Goal: Task Accomplishment & Management: Use online tool/utility

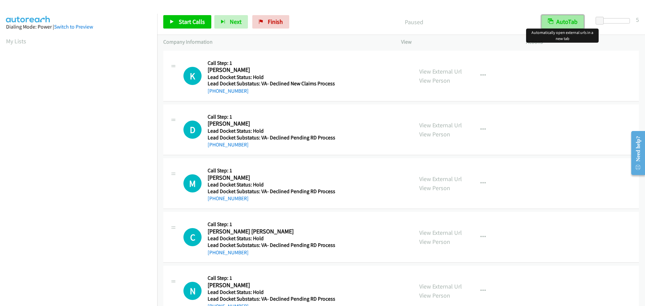
click at [573, 21] on button "AutoTab" at bounding box center [562, 21] width 42 height 13
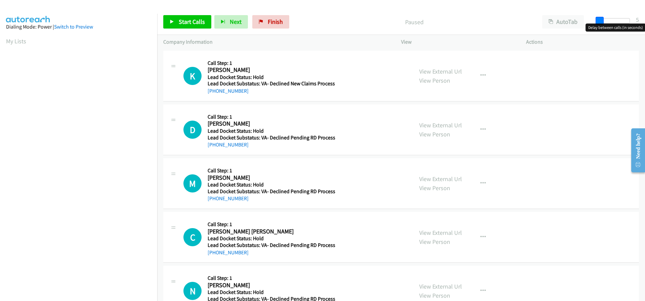
drag, startPoint x: 601, startPoint y: 19, endPoint x: 592, endPoint y: 22, distance: 8.9
click at [592, 22] on div "Start Calls Pause Next Finish Paused AutoTab AutoTab 5" at bounding box center [401, 22] width 488 height 26
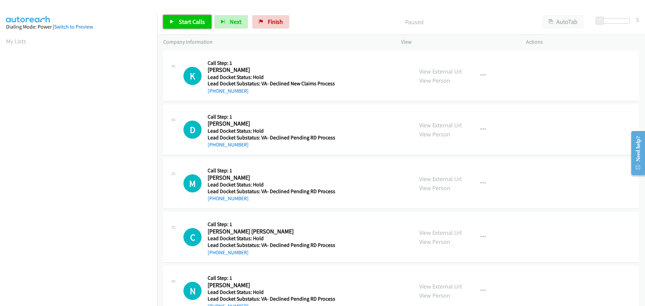
click at [195, 20] on span "Start Calls" at bounding box center [192, 22] width 26 height 8
drag, startPoint x: 250, startPoint y: 90, endPoint x: 213, endPoint y: 92, distance: 37.6
click at [213, 92] on div "[PHONE_NUMBER]" at bounding box center [271, 91] width 127 height 8
copy link "[PHONE_NUMBER]"
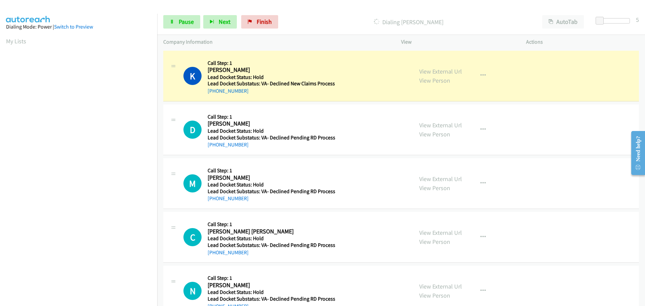
click at [320, 98] on div "K Callback Scheduled Call Step: 1 [PERSON_NAME] America/[GEOGRAPHIC_DATA] Lead …" at bounding box center [401, 76] width 476 height 51
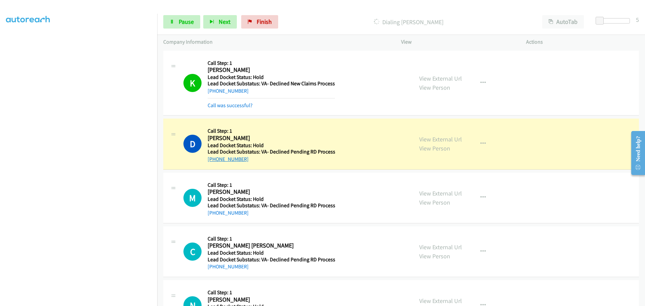
drag, startPoint x: 248, startPoint y: 160, endPoint x: 214, endPoint y: 162, distance: 33.6
click at [214, 162] on div "[PHONE_NUMBER]" at bounding box center [272, 159] width 128 height 8
copy link "[PHONE_NUMBER]"
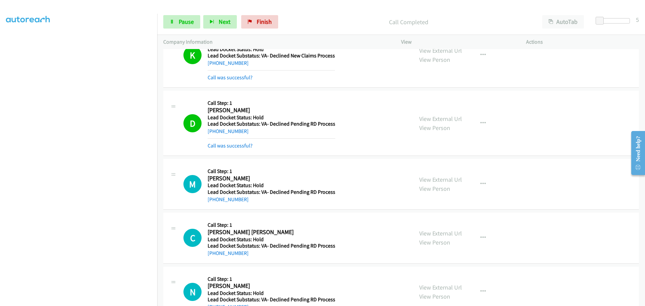
scroll to position [49, 0]
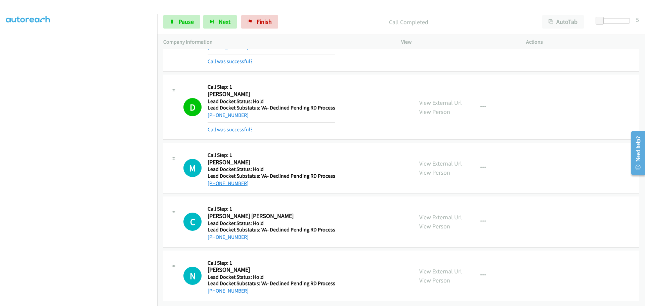
drag, startPoint x: 245, startPoint y: 180, endPoint x: 214, endPoint y: 180, distance: 30.9
click at [214, 180] on div "[PHONE_NUMBER]" at bounding box center [272, 183] width 128 height 8
copy link "[PHONE_NUMBER]"
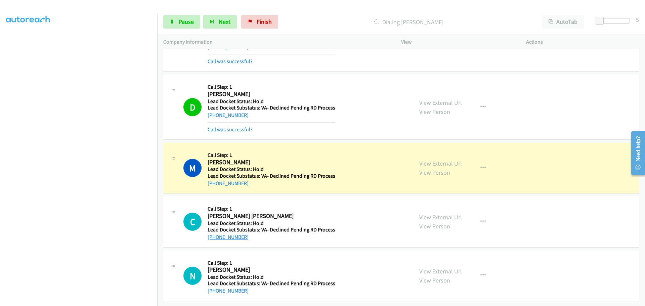
drag, startPoint x: 255, startPoint y: 234, endPoint x: 215, endPoint y: 234, distance: 40.3
click at [215, 234] on div "[PHONE_NUMBER]" at bounding box center [272, 237] width 128 height 8
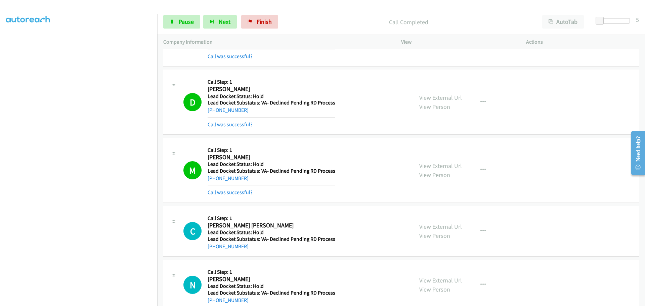
copy link "[PHONE_NUMBER]"
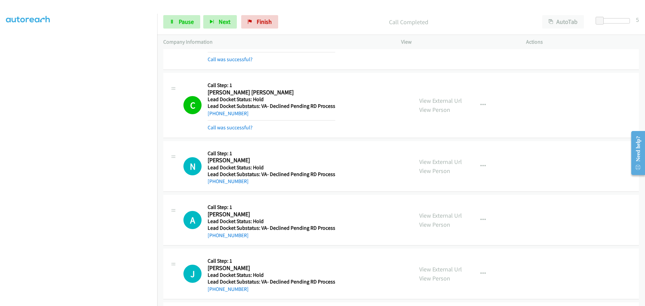
scroll to position [231, 0]
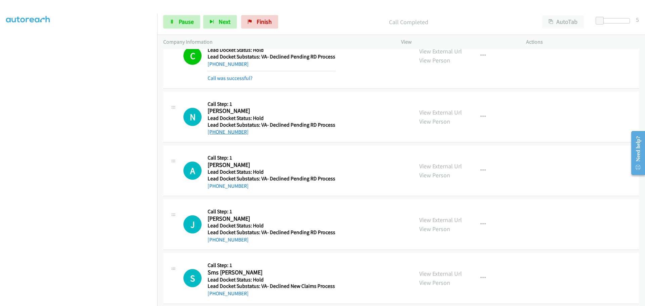
drag, startPoint x: 250, startPoint y: 136, endPoint x: 213, endPoint y: 135, distance: 37.3
click at [213, 135] on div "N Callback Scheduled Call Step: 1 [PERSON_NAME] America/New_York Lead Docket St…" at bounding box center [401, 117] width 476 height 51
copy link "[PHONE_NUMBER]"
click at [185, 22] on span "Pause" at bounding box center [186, 22] width 15 height 8
click at [185, 22] on span "Start Calls" at bounding box center [192, 22] width 26 height 8
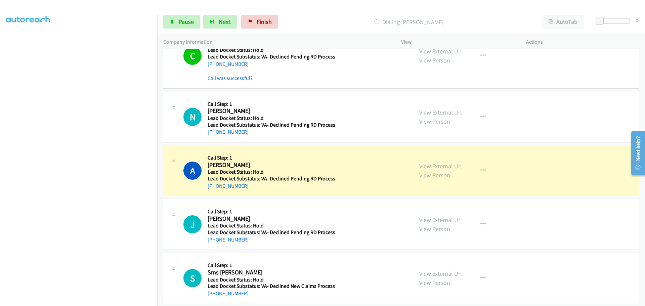
drag, startPoint x: 246, startPoint y: 190, endPoint x: 214, endPoint y: 191, distance: 31.9
click at [214, 191] on div "A Callback Scheduled Call Step: 1 [PERSON_NAME] America/New_York Lead Docket St…" at bounding box center [401, 170] width 476 height 51
copy link "[PHONE_NUMBER]"
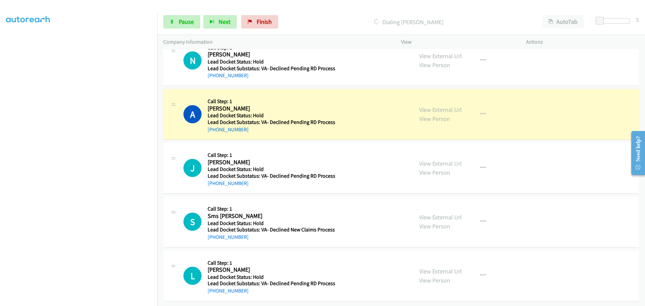
scroll to position [293, 0]
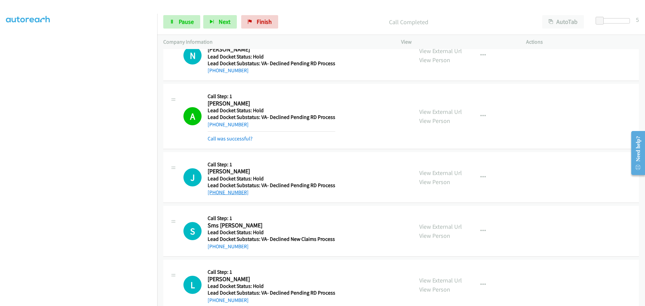
drag, startPoint x: 249, startPoint y: 180, endPoint x: 212, endPoint y: 195, distance: 39.2
click at [212, 195] on div "[PHONE_NUMBER]" at bounding box center [272, 192] width 128 height 8
copy link "[PHONE_NUMBER]"
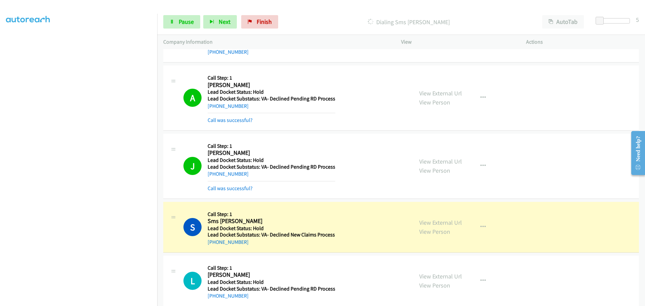
scroll to position [321, 0]
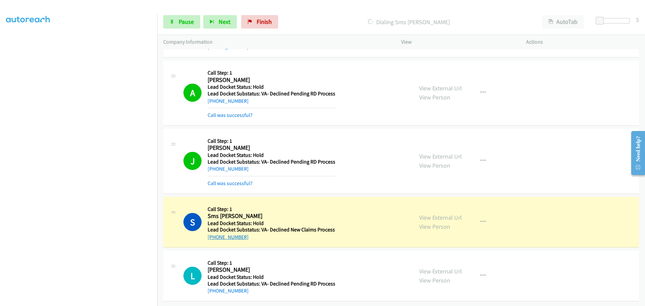
drag, startPoint x: 246, startPoint y: 232, endPoint x: 215, endPoint y: 234, distance: 31.0
click at [215, 234] on div "[PHONE_NUMBER]" at bounding box center [271, 237] width 127 height 8
copy link "[PHONE_NUMBER]"
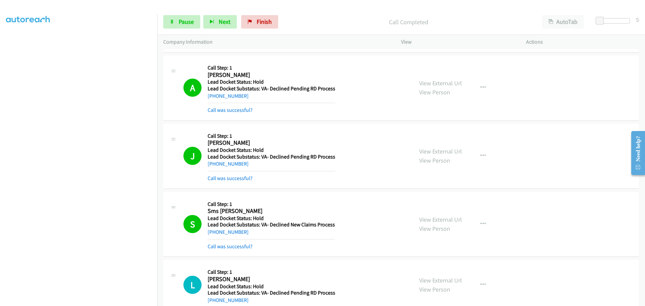
drag, startPoint x: 245, startPoint y: 288, endPoint x: 214, endPoint y: 294, distance: 31.5
click at [214, 294] on div "Callback Scheduled Call Step: 1 [PERSON_NAME] [GEOGRAPHIC_DATA]/[GEOGRAPHIC_DAT…" at bounding box center [272, 285] width 128 height 38
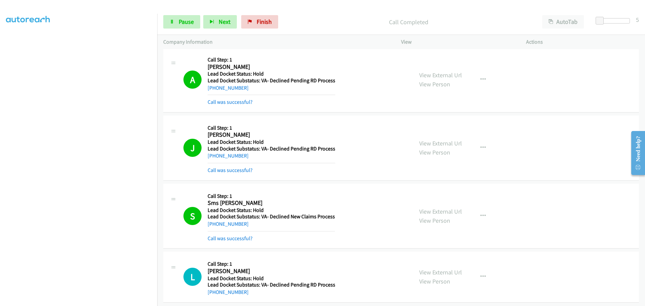
scroll to position [336, 0]
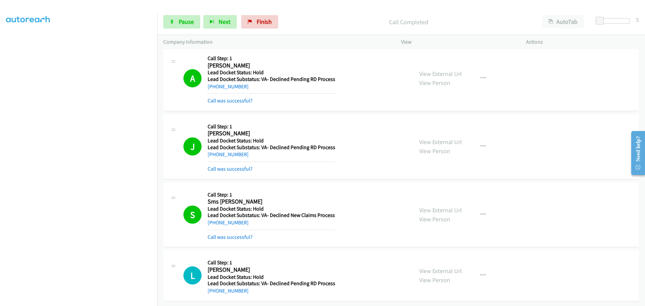
click at [258, 294] on div "L Callback Scheduled Call Step: 1 [PERSON_NAME] [GEOGRAPHIC_DATA]/[GEOGRAPHIC_D…" at bounding box center [401, 275] width 476 height 51
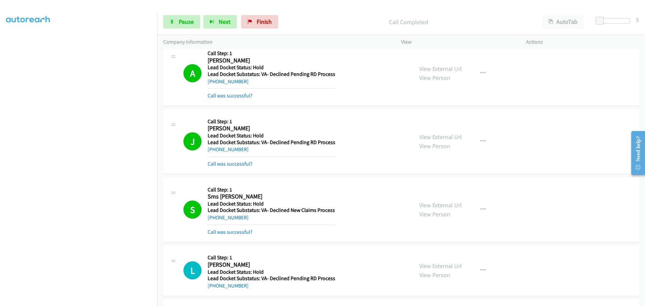
click at [243, 291] on div "L Callback Scheduled Call Step: 1 [PERSON_NAME] [GEOGRAPHIC_DATA]/[GEOGRAPHIC_D…" at bounding box center [401, 270] width 476 height 51
drag, startPoint x: 243, startPoint y: 288, endPoint x: 215, endPoint y: 290, distance: 28.6
click at [215, 290] on div "L Callback Scheduled Call Step: 1 [PERSON_NAME] [GEOGRAPHIC_DATA]/[GEOGRAPHIC_D…" at bounding box center [401, 270] width 476 height 51
copy link "[PHONE_NUMBER]"
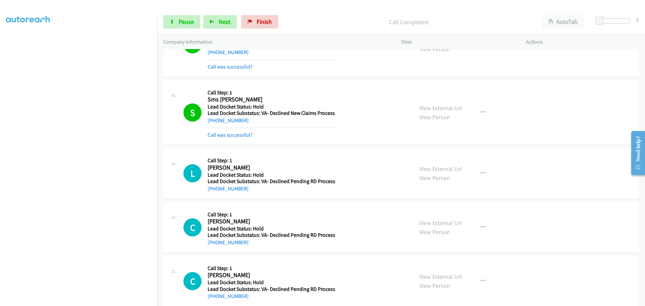
scroll to position [437, 0]
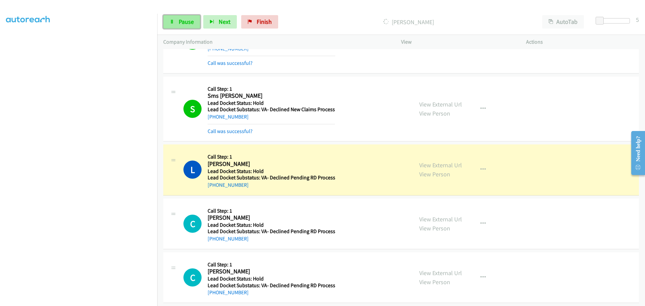
click at [190, 22] on span "Pause" at bounding box center [186, 22] width 15 height 8
